Goal: Task Accomplishment & Management: Use online tool/utility

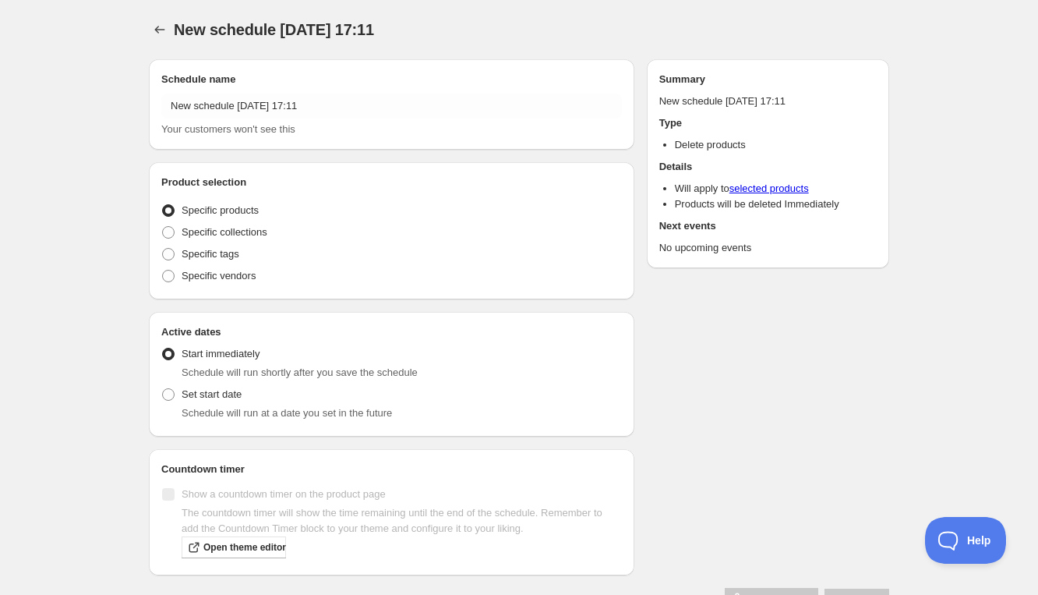
radio input "true"
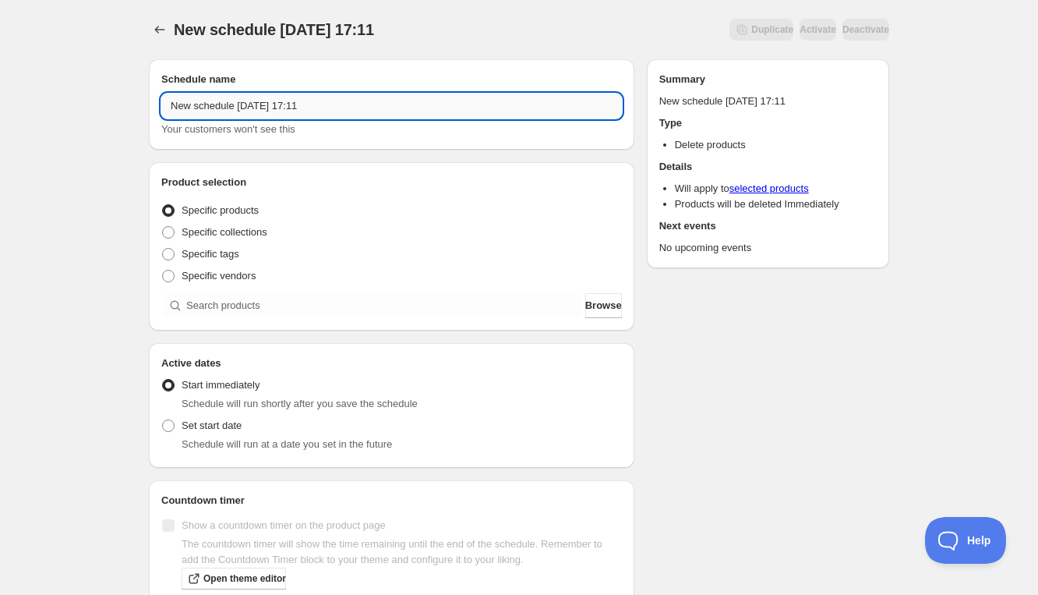
click at [278, 108] on input "New schedule [DATE] 17:11" at bounding box center [391, 106] width 461 height 25
click at [278, 107] on input "New schedule [DATE] 17:11" at bounding box center [391, 106] width 461 height 25
click at [278, 108] on input "New schedule [DATE] 17:11" at bounding box center [391, 106] width 461 height 25
paste input "[PERSON_NAME]"
click at [208, 104] on input "[PERSON_NAME]" at bounding box center [391, 106] width 461 height 25
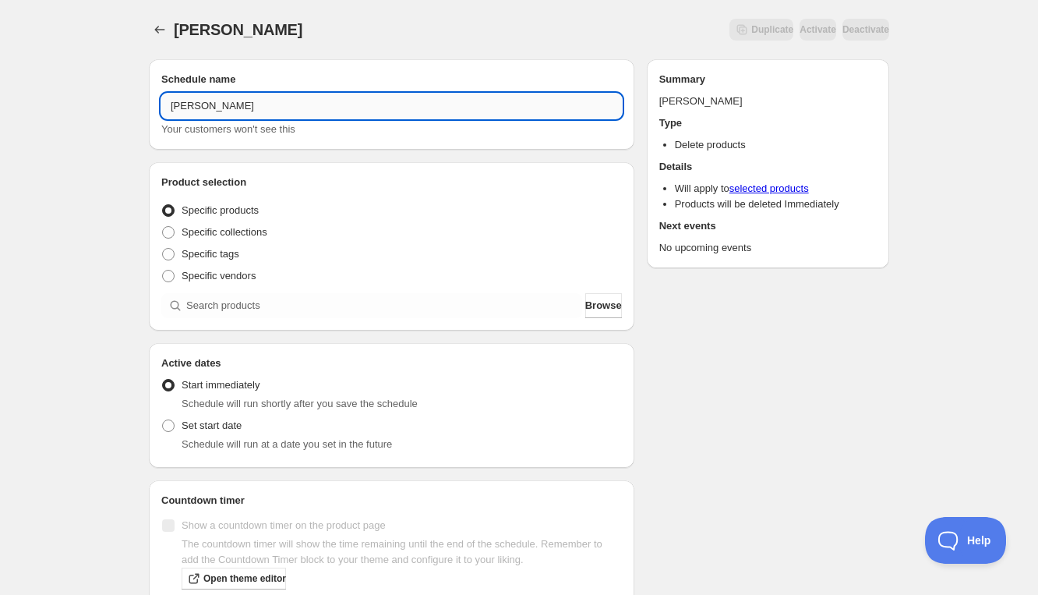
click at [208, 104] on input "[PERSON_NAME]" at bounding box center [391, 106] width 461 height 25
paste input "[DATE] 6:30PM-8:30PM | Homemade Pasta with Creamy Squash Sauce"
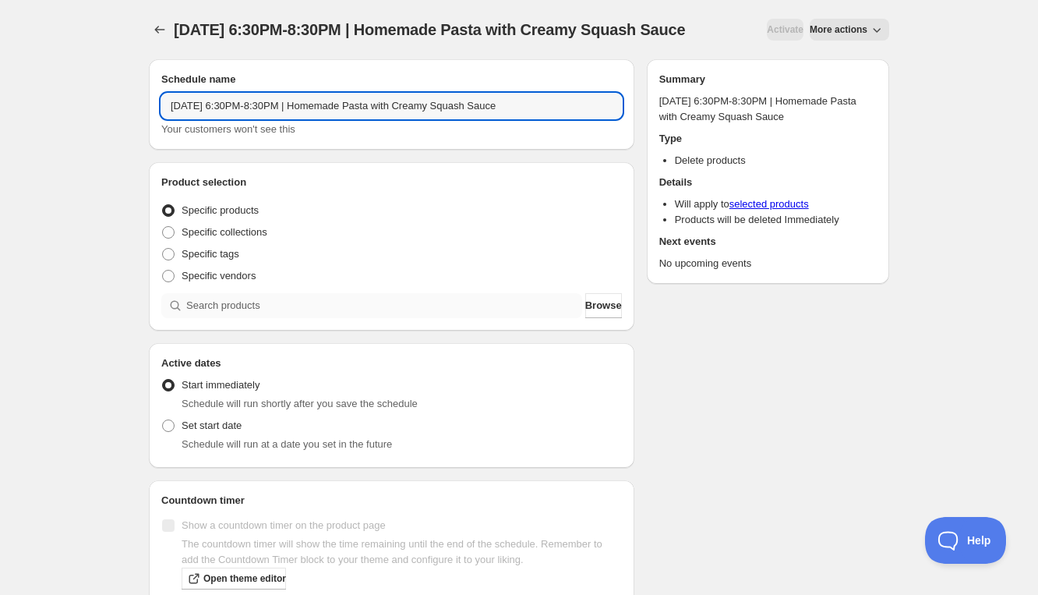
type input "[DATE] 6:30PM-8:30PM | Homemade Pasta with Creamy Squash Sauce"
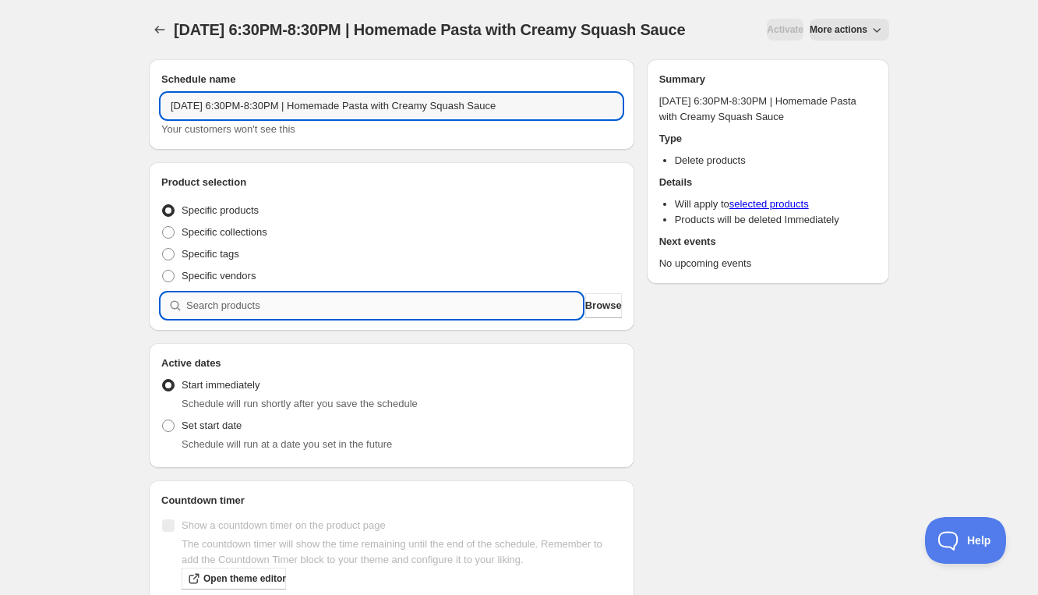
click at [268, 331] on div "Product selection Entity type Specific products Specific collections Specific t…" at bounding box center [392, 246] width 486 height 168
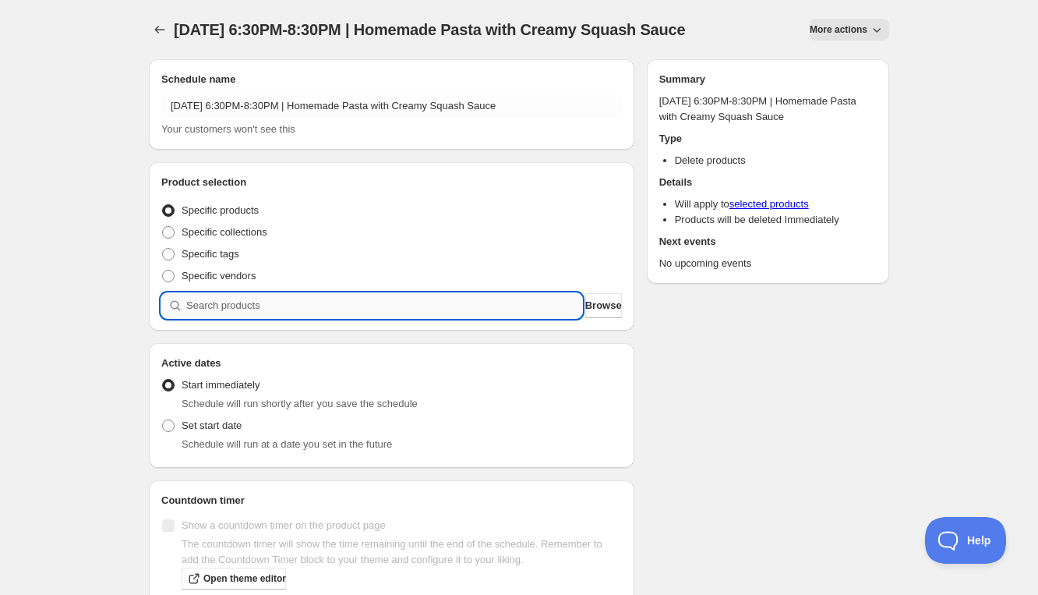
paste input "[DATE] 6:30PM-8:30PM | Homemade Pasta with Creamy Squash Sauce"
type input "[DATE] 6:30PM-8:30PM | Homemade Pasta with Creamy Squash Sauce"
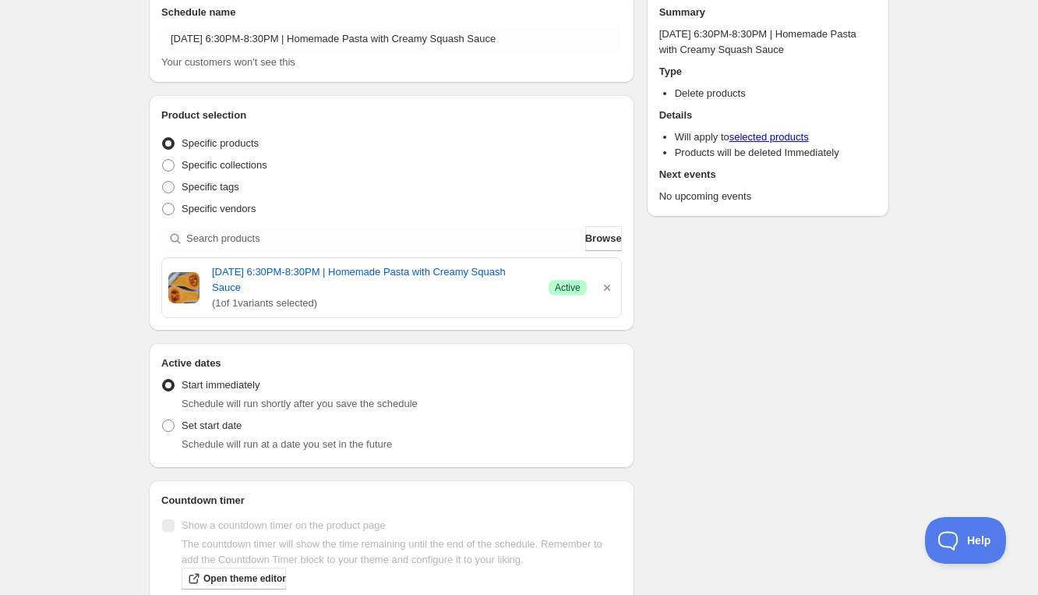
scroll to position [87, 0]
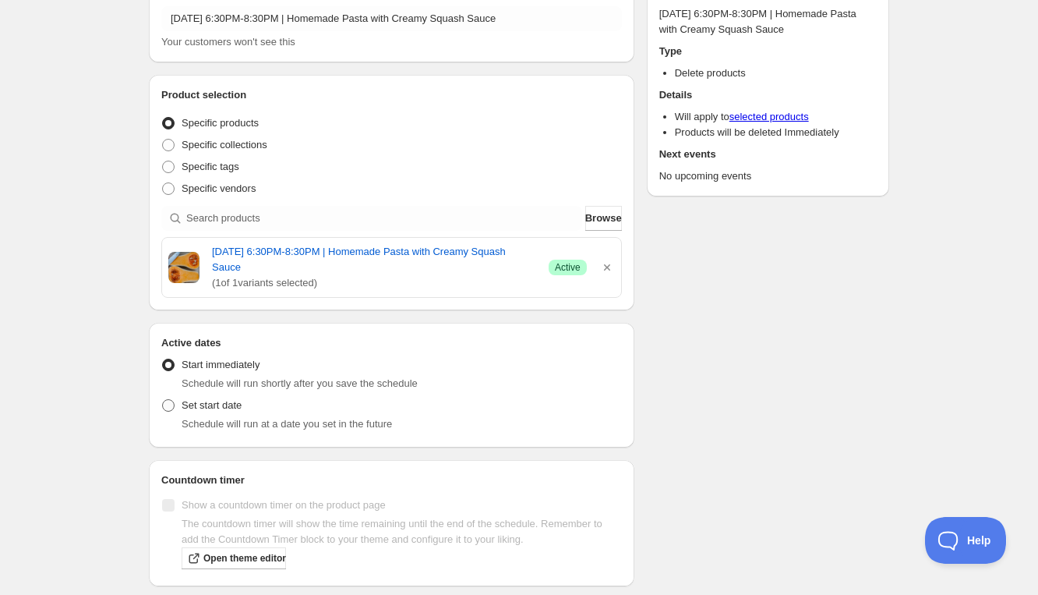
click at [172, 412] on span at bounding box center [168, 405] width 12 height 12
click at [163, 400] on input "Set start date" at bounding box center [162, 399] width 1 height 1
radio input "true"
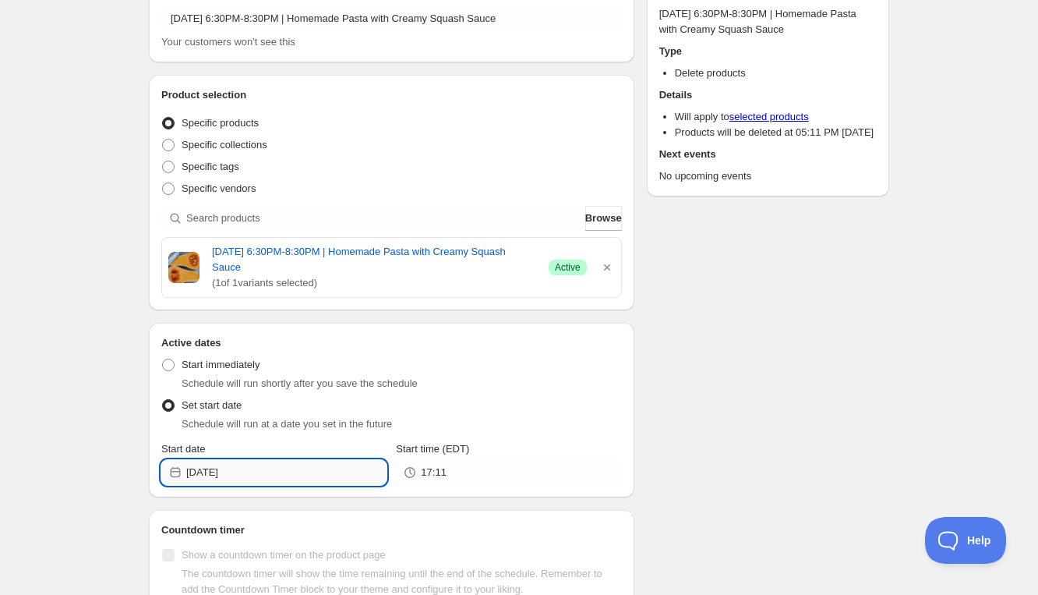
click at [283, 485] on input "[DATE]" at bounding box center [286, 472] width 200 height 25
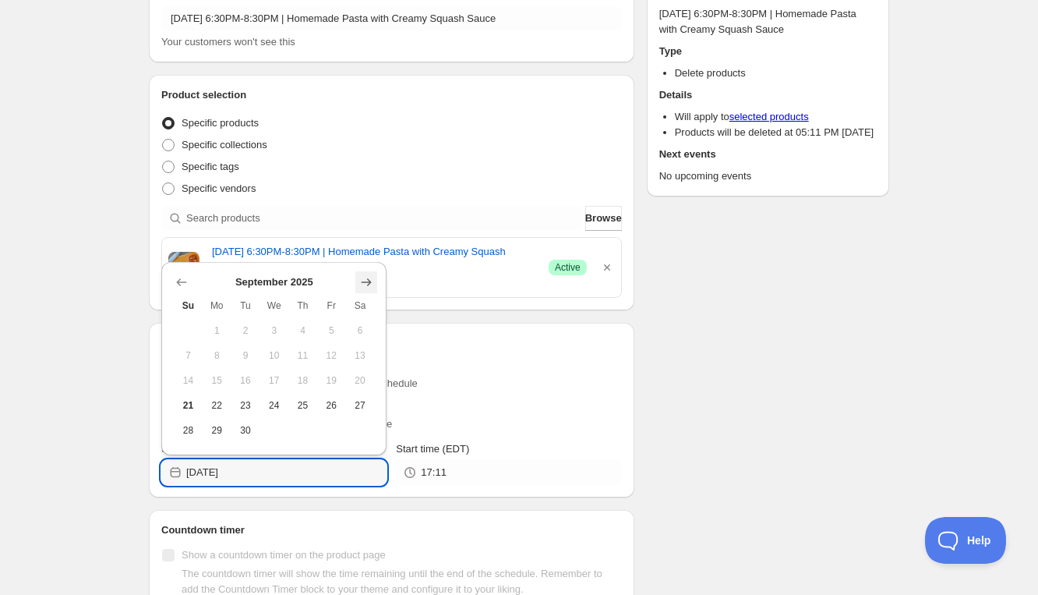
click at [365, 279] on icon "Show next month, October 2025" at bounding box center [367, 282] width 16 height 16
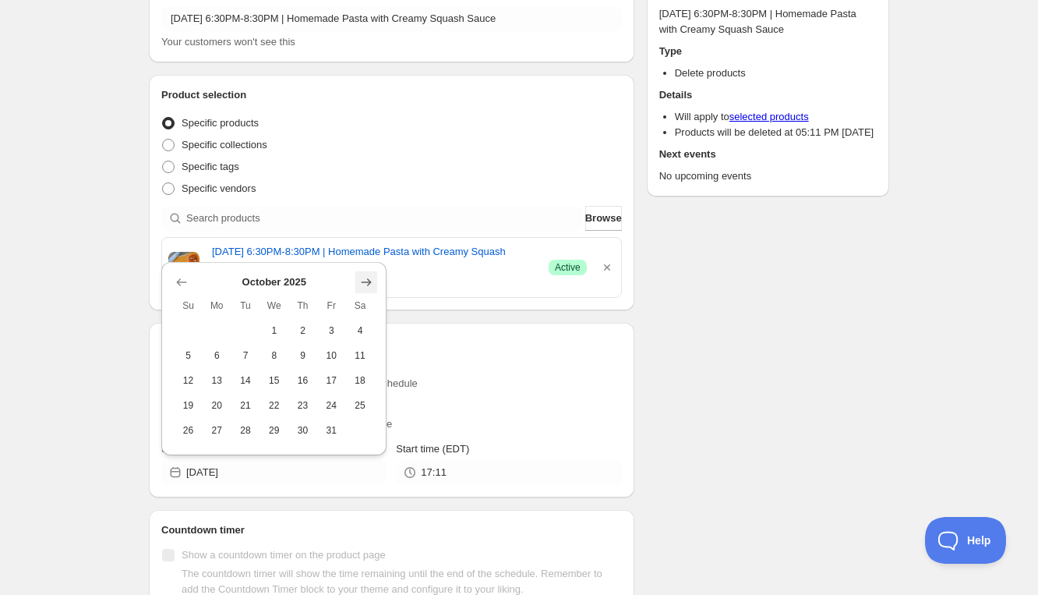
click at [365, 279] on icon "Show next month, November 2025" at bounding box center [367, 282] width 16 height 16
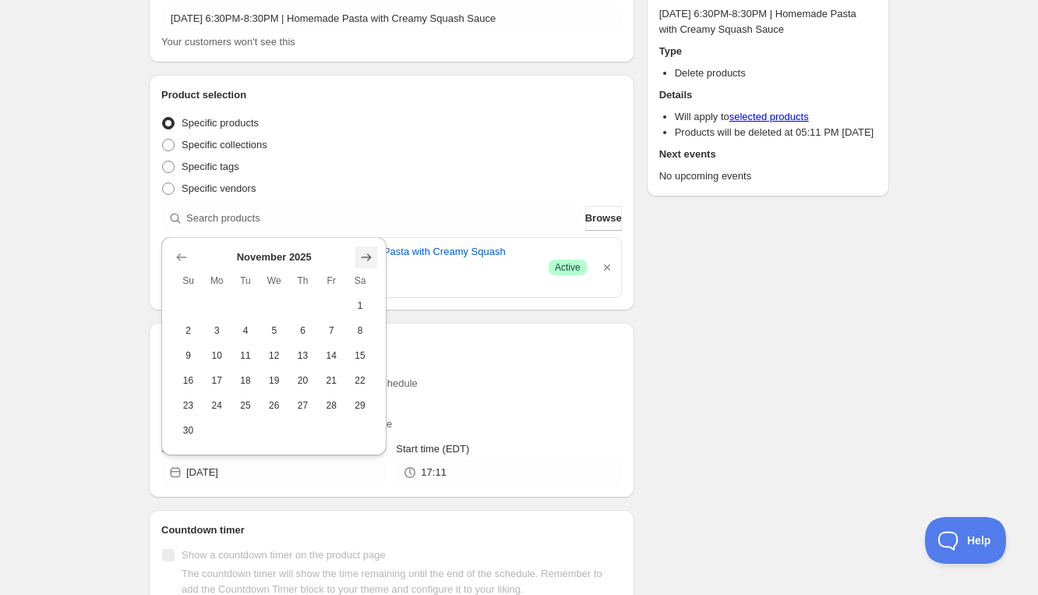
click at [366, 262] on icon "Show next month, December 2025" at bounding box center [367, 257] width 16 height 16
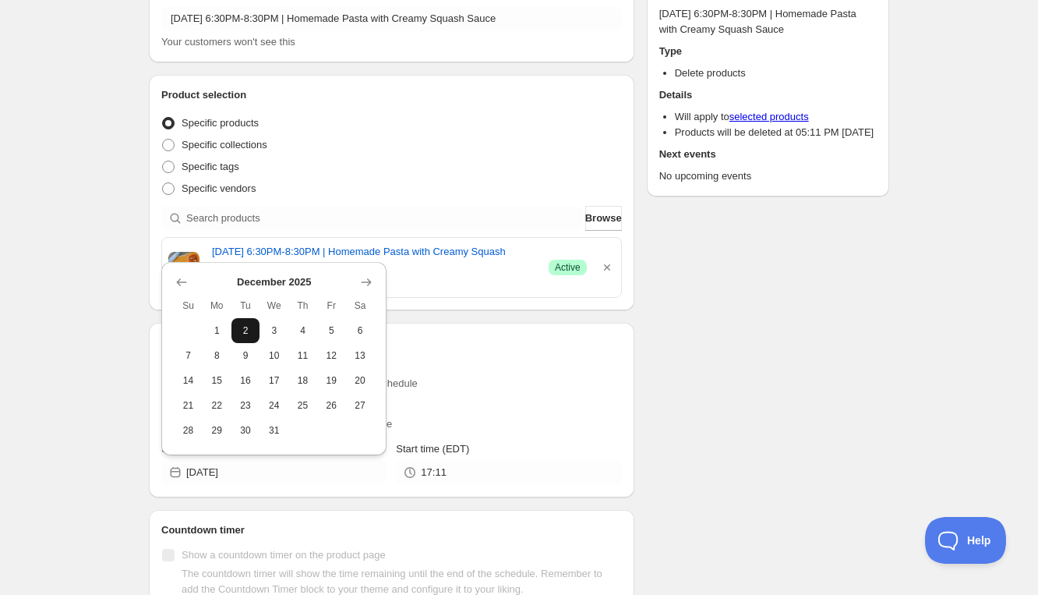
click at [239, 332] on span "2" at bounding box center [246, 330] width 16 height 12
type input "[DATE]"
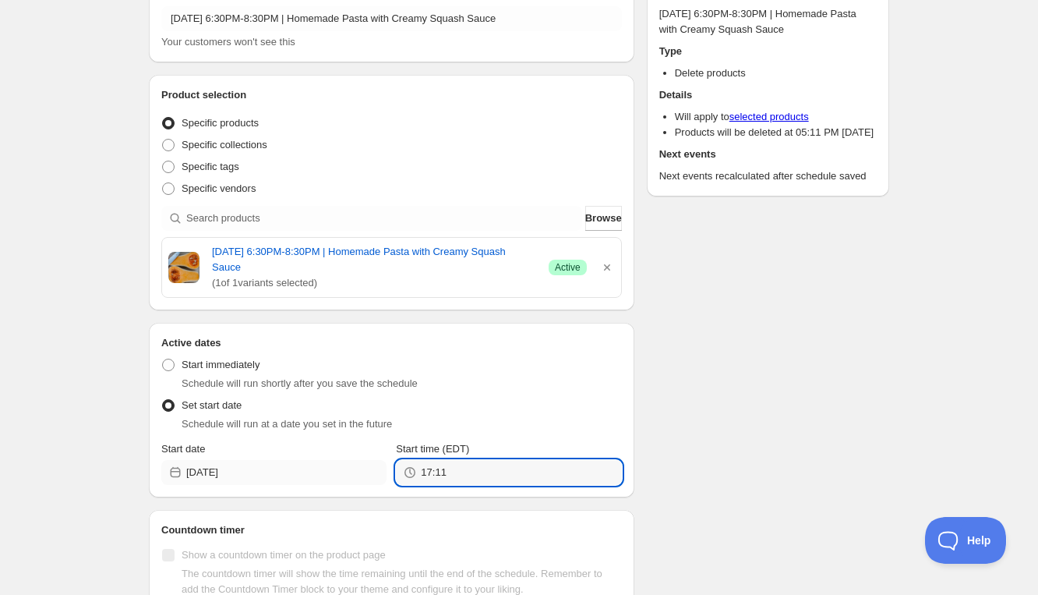
drag, startPoint x: 450, startPoint y: 486, endPoint x: 341, endPoint y: 486, distance: 109.1
click at [345, 485] on div "Start date [DATE] Start time (EDT) 17:11" at bounding box center [391, 463] width 461 height 44
type input "20:30"
click at [772, 403] on div "Schedule name [DATE] 6:30PM-8:30PM | Homemade Pasta with Creamy Squash Sauce Yo…" at bounding box center [512, 315] width 753 height 713
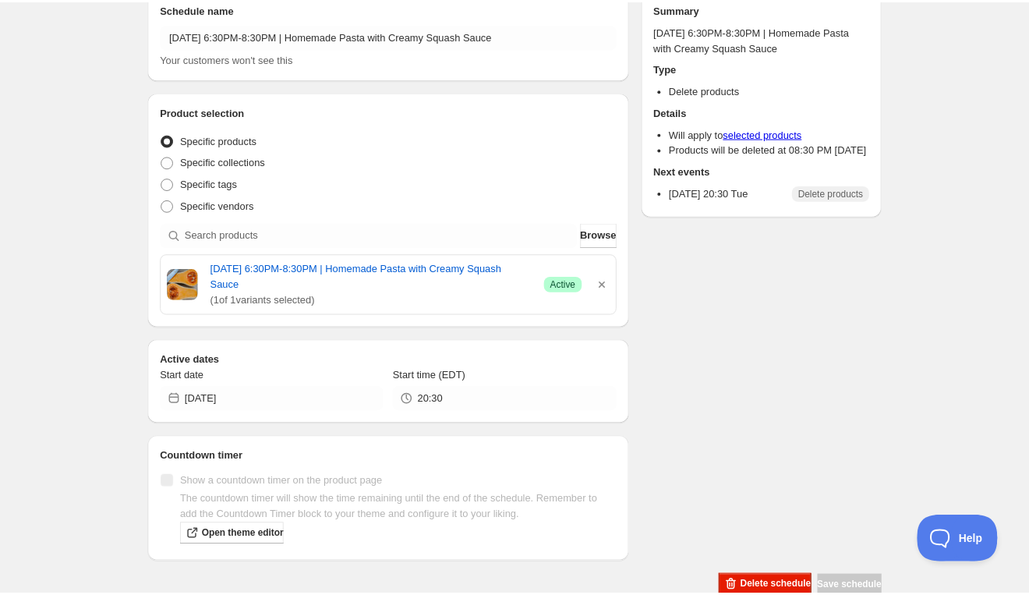
scroll to position [87, 0]
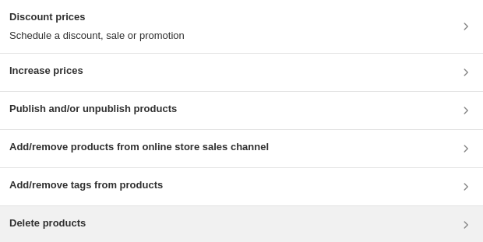
click at [51, 49] on h3 "Delete products" at bounding box center [47, 224] width 76 height 16
